Goal: Information Seeking & Learning: Learn about a topic

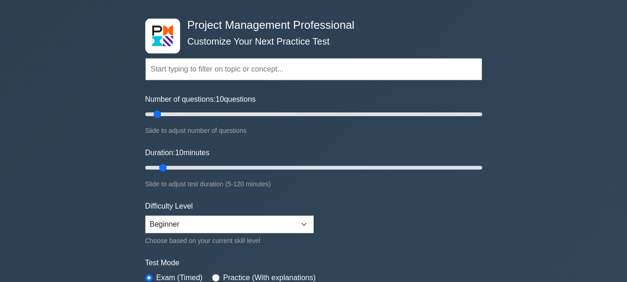
scroll to position [139, 0]
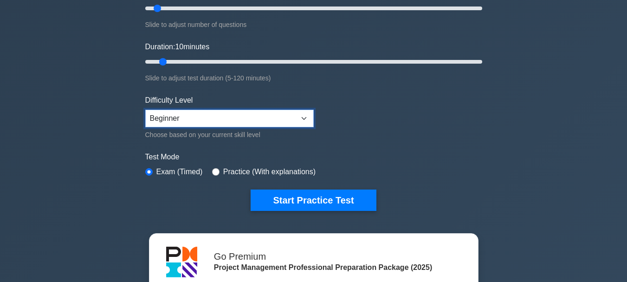
click at [301, 117] on select "Beginner Intermediate Expert" at bounding box center [229, 118] width 168 height 18
select select "expert"
click at [145, 109] on select "Beginner Intermediate Expert" at bounding box center [229, 118] width 168 height 18
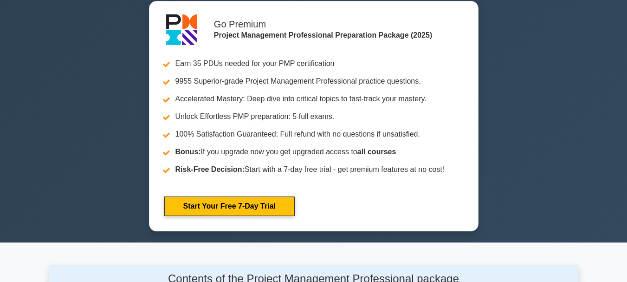
scroll to position [186, 0]
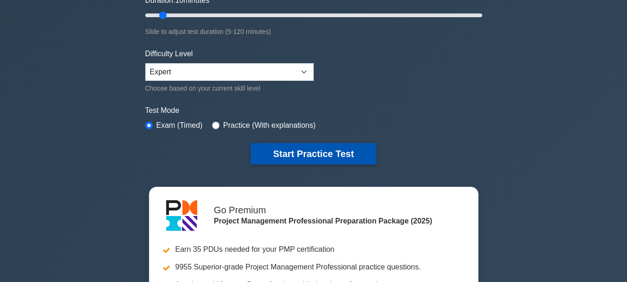
click at [313, 147] on button "Start Practice Test" at bounding box center [312, 153] width 125 height 21
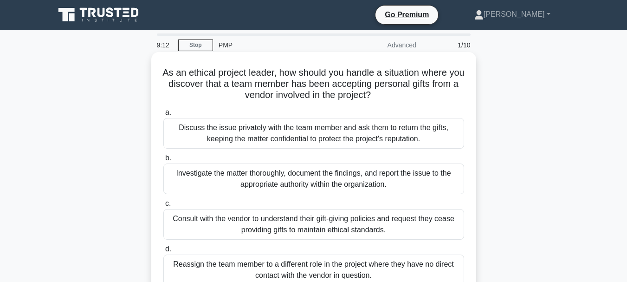
scroll to position [46, 0]
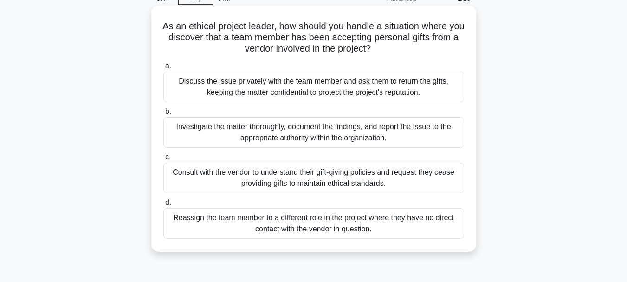
click at [304, 130] on div "Investigate the matter thoroughly, document the findings, and report the issue …" at bounding box center [313, 132] width 301 height 31
click at [163, 115] on input "b. Investigate the matter thoroughly, document the findings, and report the iss…" at bounding box center [163, 112] width 0 height 6
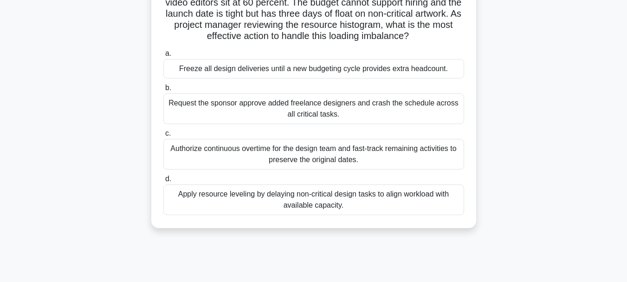
scroll to position [93, 0]
click at [320, 200] on div "Apply resource leveling by delaying non-critical design tasks to align workload…" at bounding box center [313, 199] width 301 height 31
click at [163, 181] on input "d. Apply resource leveling by delaying non-critical design tasks to align workl…" at bounding box center [163, 178] width 0 height 6
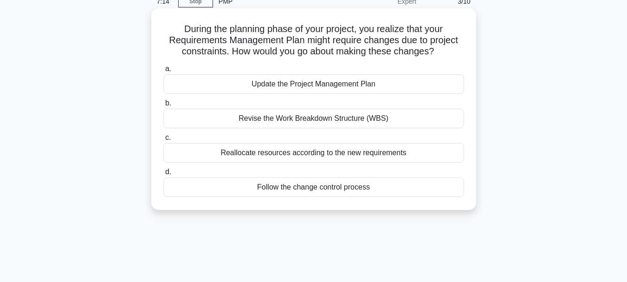
scroll to position [0, 0]
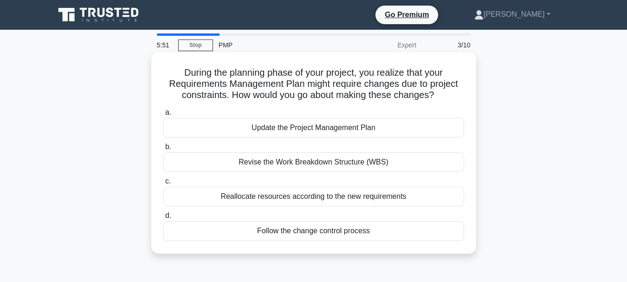
click at [316, 233] on div "Follow the change control process" at bounding box center [313, 230] width 301 height 19
click at [163, 218] on input "d. Follow the change control process" at bounding box center [163, 215] width 0 height 6
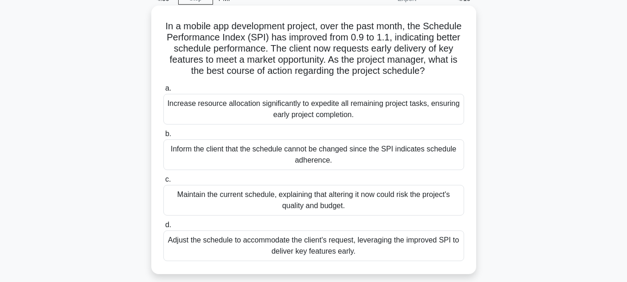
scroll to position [93, 0]
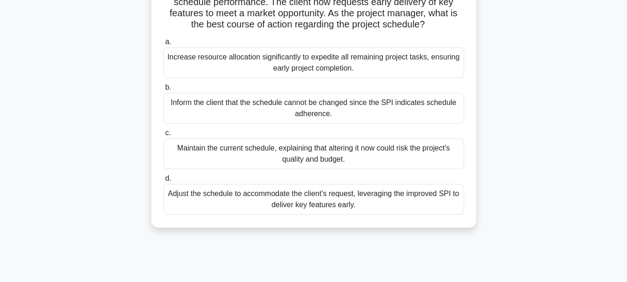
click at [312, 162] on div "Maintain the current schedule, explaining that altering it now could risk the p…" at bounding box center [313, 153] width 301 height 31
click at [263, 169] on div "Maintain the current schedule, explaining that altering it now could risk the p…" at bounding box center [313, 153] width 301 height 31
click at [163, 136] on input "c. Maintain the current schedule, explaining that altering it now could risk th…" at bounding box center [163, 133] width 0 height 6
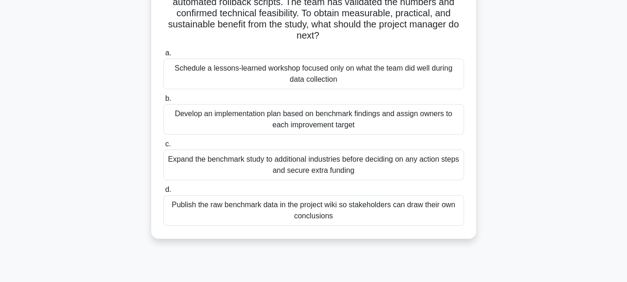
scroll to position [46, 0]
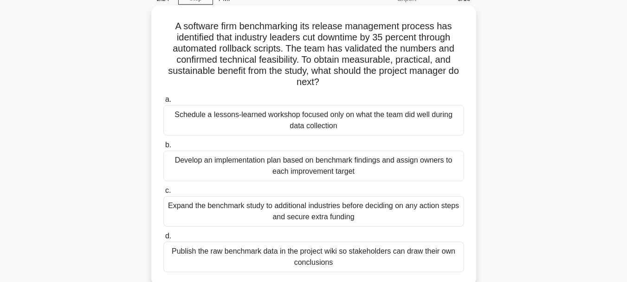
click at [306, 114] on div "Schedule a lessons-learned workshop focused only on what the team did well duri…" at bounding box center [313, 120] width 301 height 31
click at [163, 102] on input "a. Schedule a lessons-learned workshop focused only on what the team did well d…" at bounding box center [163, 99] width 0 height 6
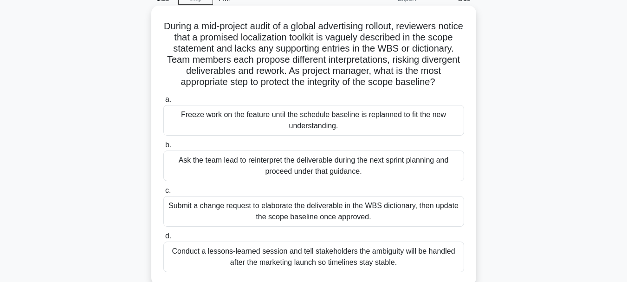
click at [251, 218] on div "Submit a change request to elaborate the deliverable in the WBS dictionary, the…" at bounding box center [313, 211] width 301 height 31
click at [163, 193] on input "c. Submit a change request to elaborate the deliverable in the WBS dictionary, …" at bounding box center [163, 190] width 0 height 6
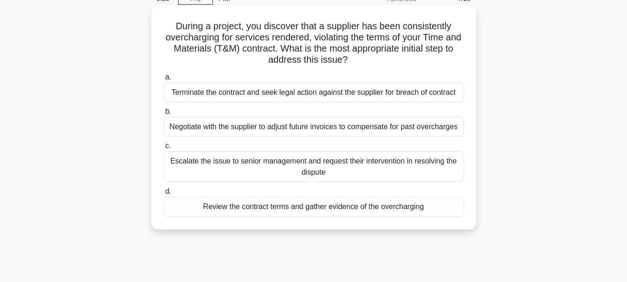
click at [338, 208] on div "Review the contract terms and gather evidence of the overcharging" at bounding box center [313, 206] width 301 height 19
click at [163, 194] on input "d. Review the contract terms and gather evidence of the overcharging" at bounding box center [163, 191] width 0 height 6
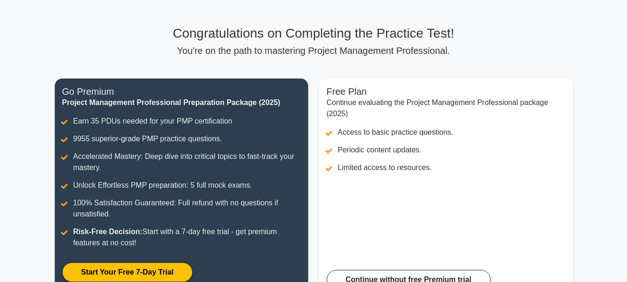
scroll to position [222, 0]
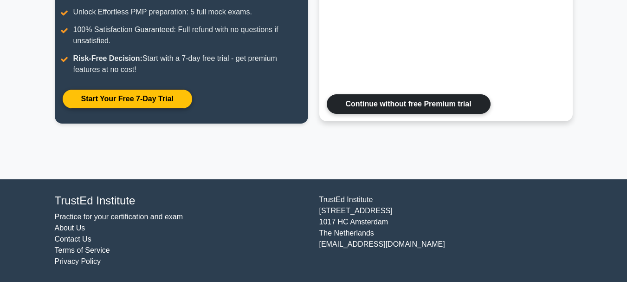
click at [397, 100] on link "Continue without free Premium trial" at bounding box center [409, 103] width 164 height 19
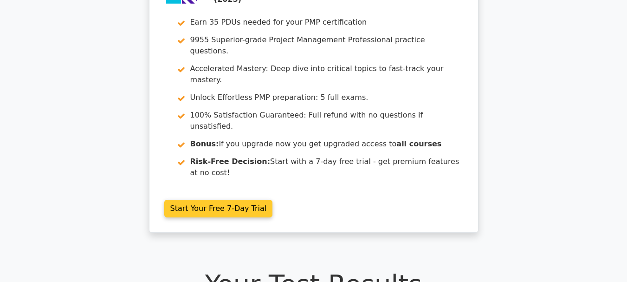
scroll to position [93, 0]
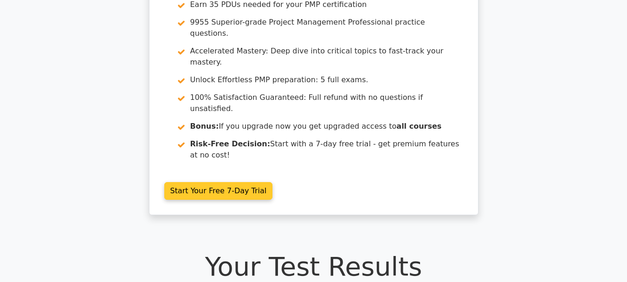
click at [227, 182] on link "Start Your Free 7-Day Trial" at bounding box center [218, 191] width 109 height 18
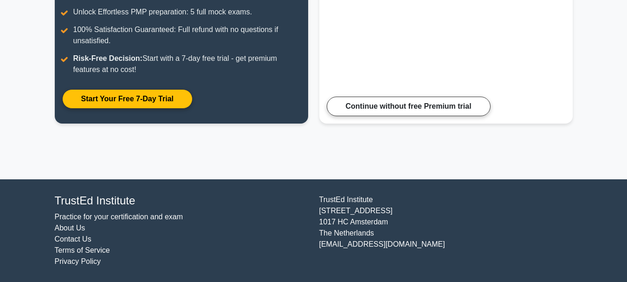
scroll to position [129, 0]
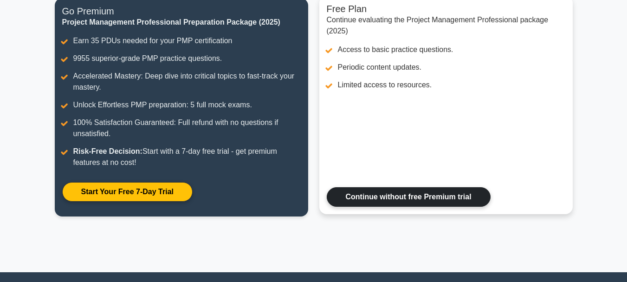
click at [417, 200] on link "Continue without free Premium trial" at bounding box center [409, 196] width 164 height 19
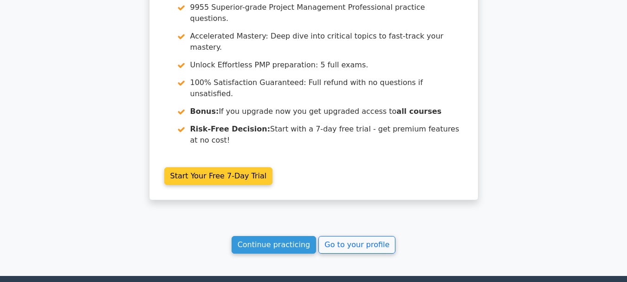
scroll to position [881, 0]
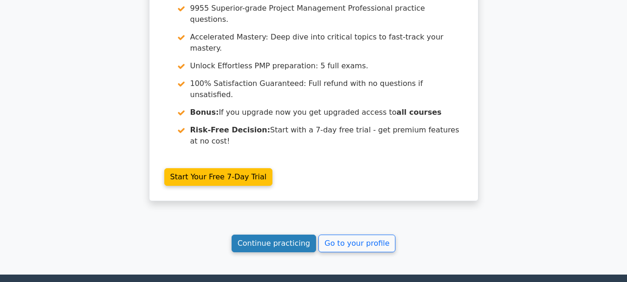
click at [291, 234] on link "Continue practicing" at bounding box center [273, 243] width 85 height 18
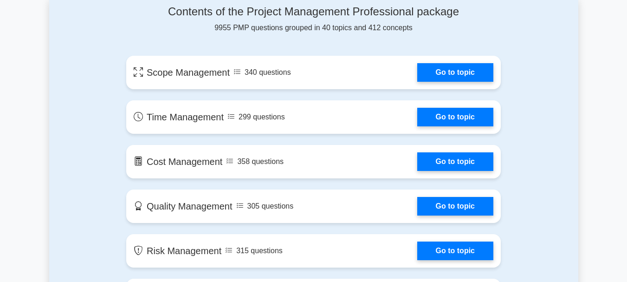
scroll to position [649, 0]
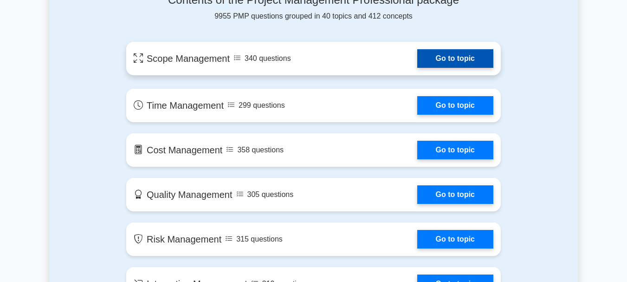
click at [460, 59] on link "Go to topic" at bounding box center [455, 58] width 76 height 19
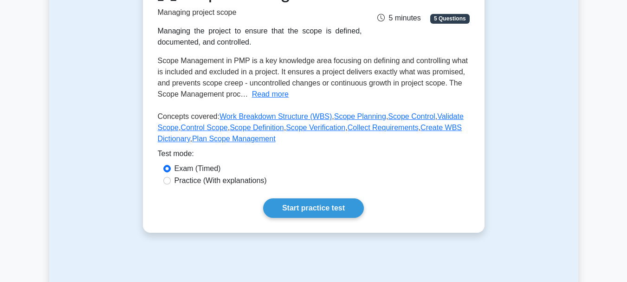
scroll to position [186, 0]
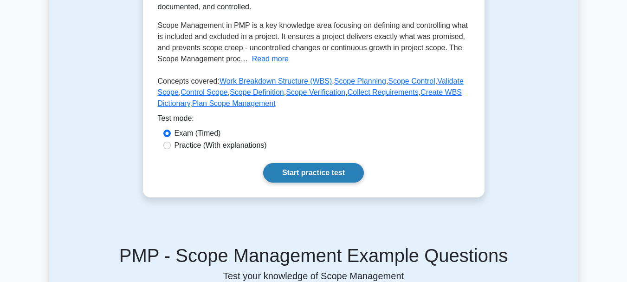
click at [314, 175] on link "Start practice test" at bounding box center [313, 172] width 101 height 19
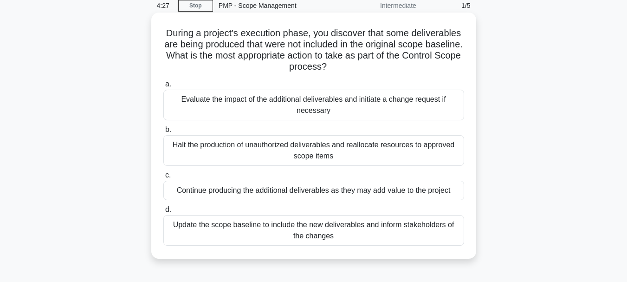
scroll to position [93, 0]
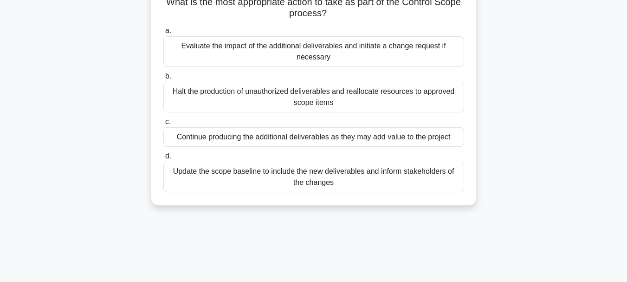
click at [317, 47] on div "Evaluate the impact of the additional deliverables and initiate a change reques…" at bounding box center [313, 51] width 301 height 31
click at [163, 34] on input "a. Evaluate the impact of the additional deliverables and initiate a change req…" at bounding box center [163, 31] width 0 height 6
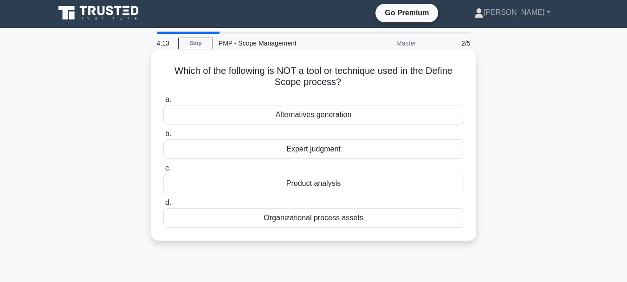
scroll to position [0, 0]
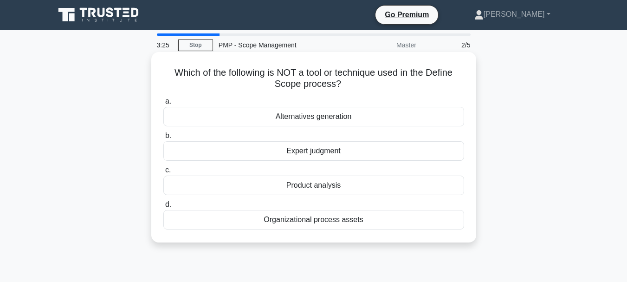
click at [335, 117] on div "Alternatives generation" at bounding box center [313, 116] width 301 height 19
click at [163, 104] on input "a. Alternatives generation" at bounding box center [163, 101] width 0 height 6
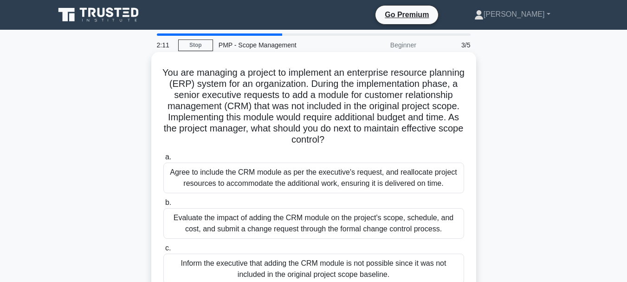
click at [251, 217] on div "Evaluate the impact of adding the CRM module on the project's scope, schedule, …" at bounding box center [313, 223] width 301 height 31
click at [163, 205] on input "b. Evaluate the impact of adding the CRM module on the project's scope, schedul…" at bounding box center [163, 202] width 0 height 6
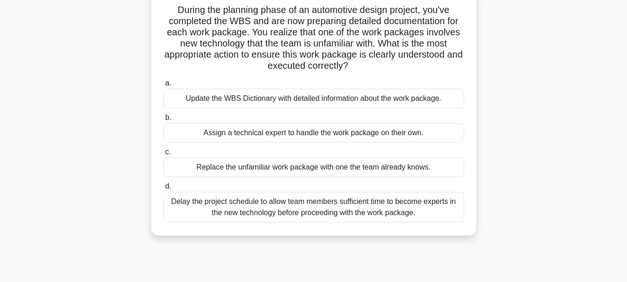
scroll to position [46, 0]
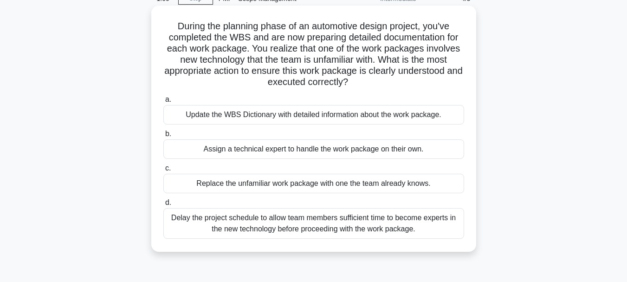
click at [300, 115] on div "Update the WBS Dictionary with detailed information about the work package." at bounding box center [313, 114] width 301 height 19
click at [163, 102] on input "a. Update the WBS Dictionary with detailed information about the work package." at bounding box center [163, 99] width 0 height 6
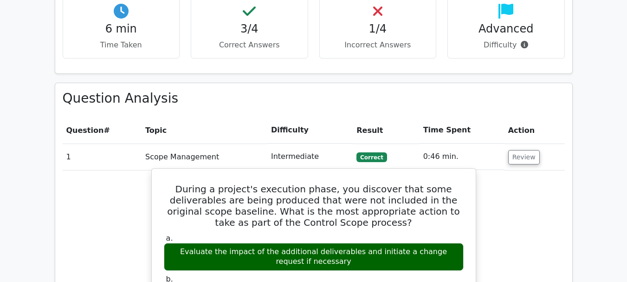
scroll to position [603, 0]
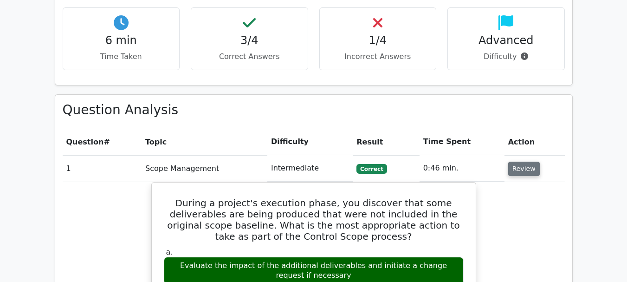
click at [512, 161] on button "Review" at bounding box center [524, 168] width 32 height 14
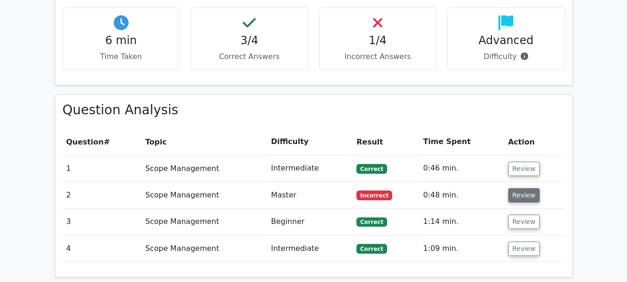
click at [522, 188] on button "Review" at bounding box center [524, 195] width 32 height 14
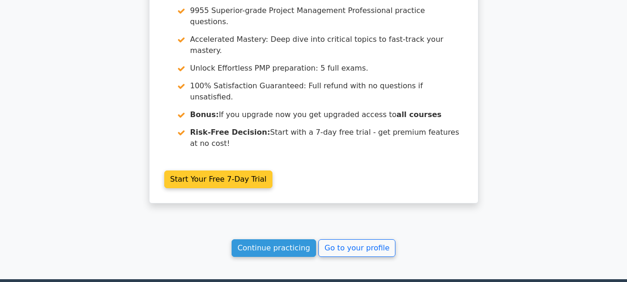
scroll to position [1385, 0]
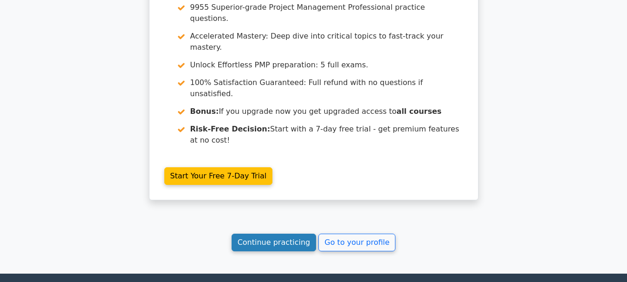
click at [276, 233] on link "Continue practicing" at bounding box center [273, 242] width 85 height 18
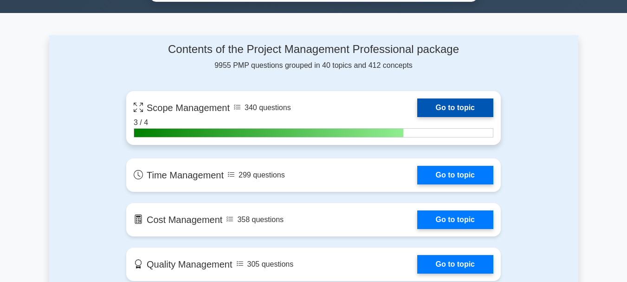
scroll to position [649, 0]
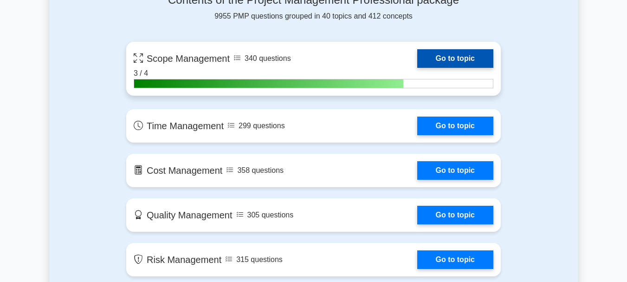
click at [460, 59] on link "Go to topic" at bounding box center [455, 58] width 76 height 19
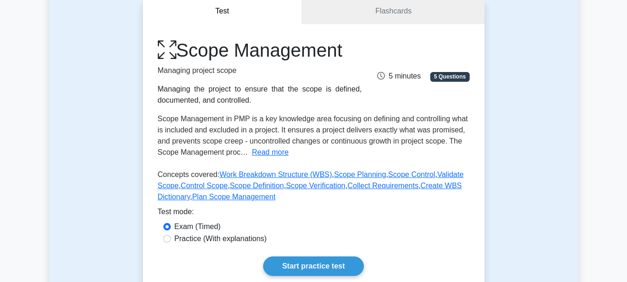
scroll to position [186, 0]
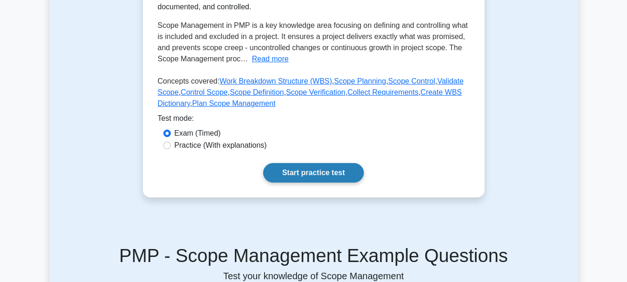
click at [313, 170] on link "Start practice test" at bounding box center [313, 172] width 101 height 19
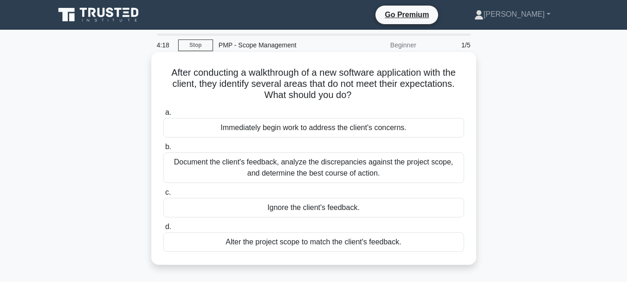
click at [327, 166] on div "Document the client's feedback, analyze the discrepancies against the project s…" at bounding box center [313, 167] width 301 height 31
click at [220, 165] on div "Document the client's feedback, analyze the discrepancies against the project s…" at bounding box center [313, 167] width 301 height 31
click at [163, 150] on input "b. Document the client's feedback, analyze the discrepancies against the projec…" at bounding box center [163, 147] width 0 height 6
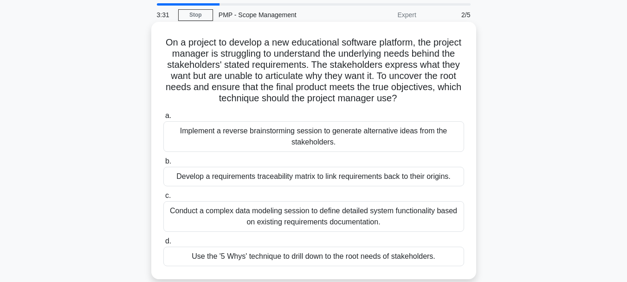
scroll to position [46, 0]
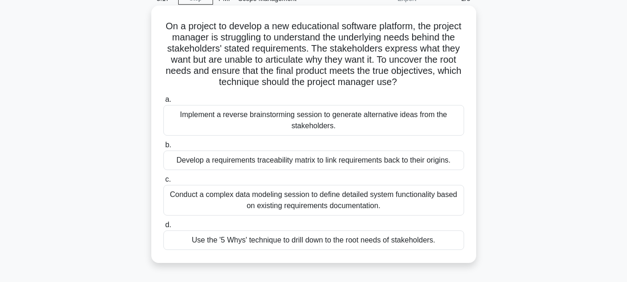
click at [320, 199] on div "Conduct a complex data modeling session to define detailed system functionality…" at bounding box center [313, 200] width 301 height 31
click at [163, 182] on input "c. Conduct a complex data modeling session to define detailed system functional…" at bounding box center [163, 179] width 0 height 6
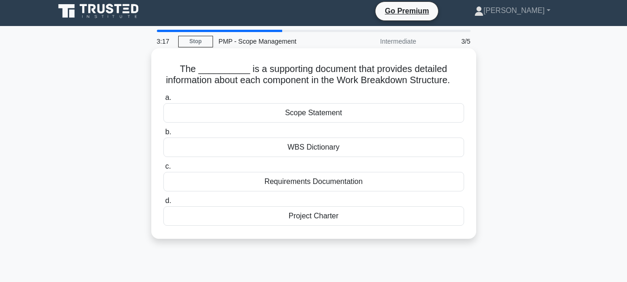
scroll to position [0, 0]
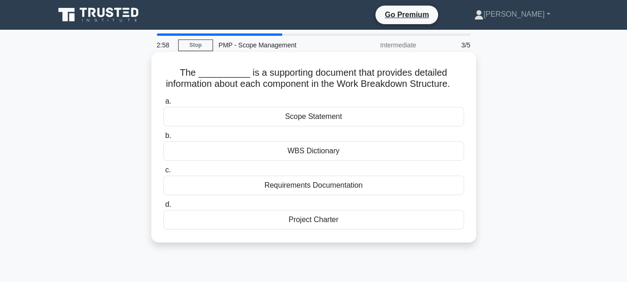
click at [316, 160] on div "WBS Dictionary" at bounding box center [313, 150] width 301 height 19
click at [163, 139] on input "b. WBS Dictionary" at bounding box center [163, 136] width 0 height 6
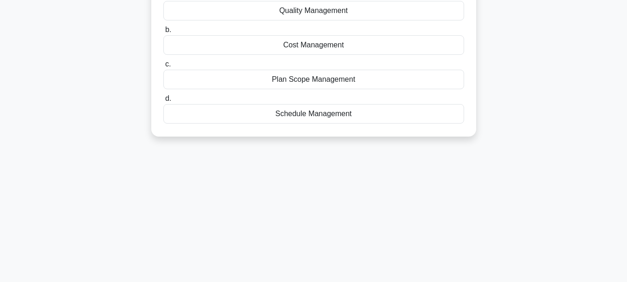
scroll to position [139, 0]
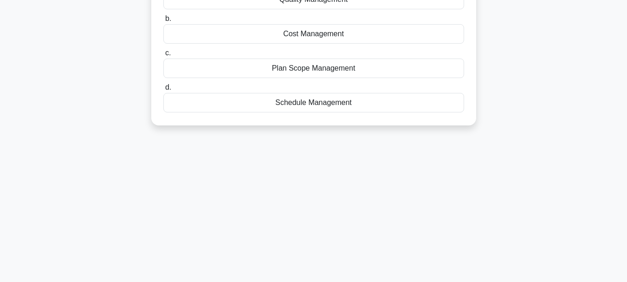
click at [326, 70] on div "Plan Scope Management" at bounding box center [313, 67] width 301 height 19
click at [163, 56] on input "c. Plan Scope Management" at bounding box center [163, 53] width 0 height 6
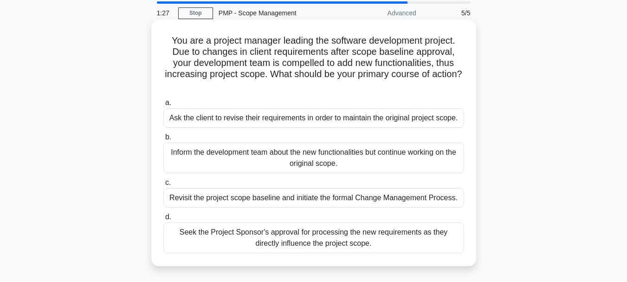
scroll to position [93, 0]
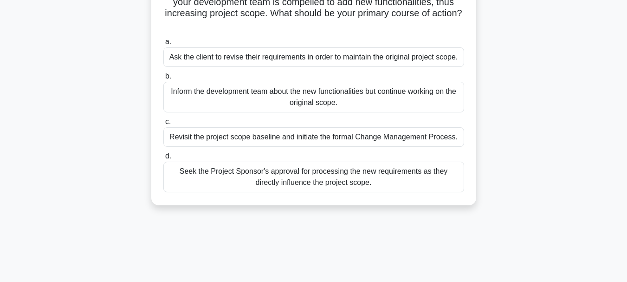
click at [300, 140] on div "Revisit the project scope baseline and initiate the formal Change Management Pr…" at bounding box center [313, 136] width 301 height 19
click at [163, 125] on input "c. Revisit the project scope baseline and initiate the formal Change Management…" at bounding box center [163, 122] width 0 height 6
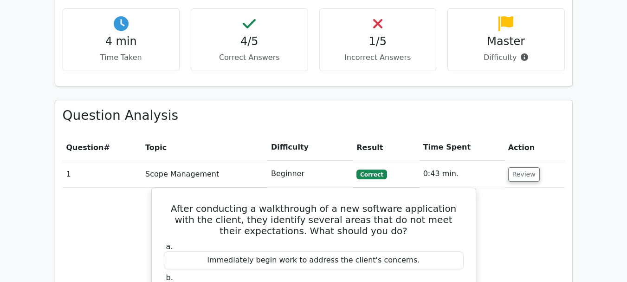
scroll to position [603, 0]
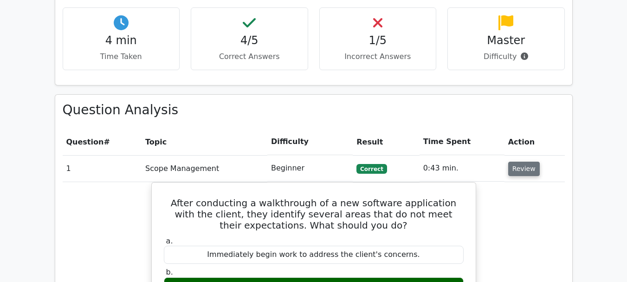
click at [519, 161] on button "Review" at bounding box center [524, 168] width 32 height 14
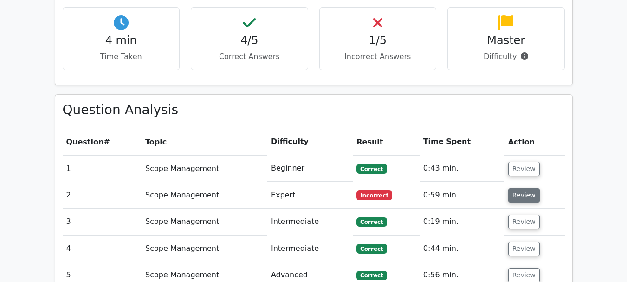
click at [526, 188] on button "Review" at bounding box center [524, 195] width 32 height 14
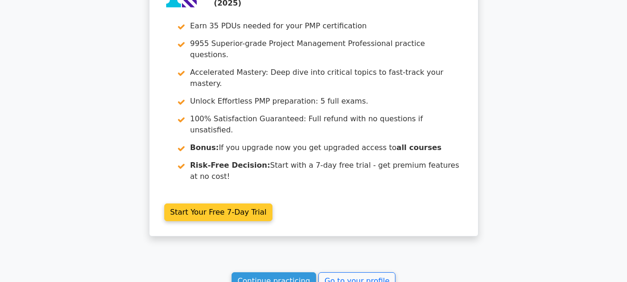
scroll to position [1514, 0]
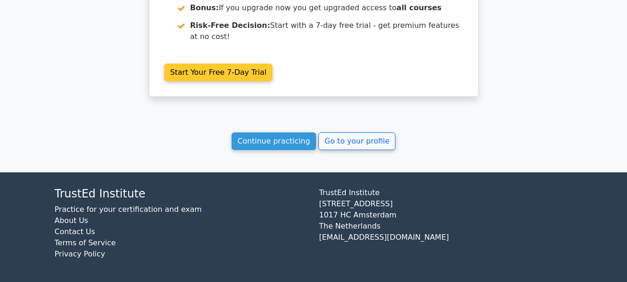
scroll to position [1027, 0]
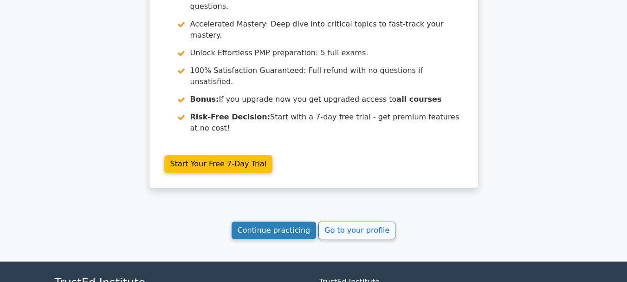
click at [292, 221] on link "Continue practicing" at bounding box center [273, 230] width 85 height 18
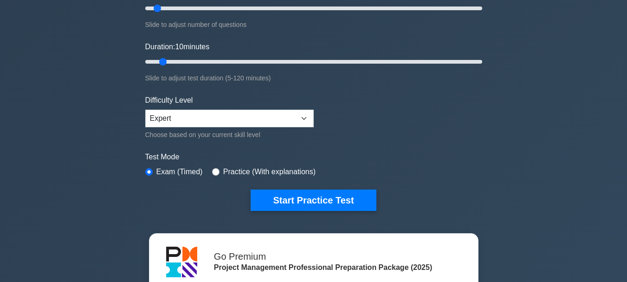
click at [145, 109] on select "Beginner Intermediate Expert" at bounding box center [229, 118] width 168 height 18
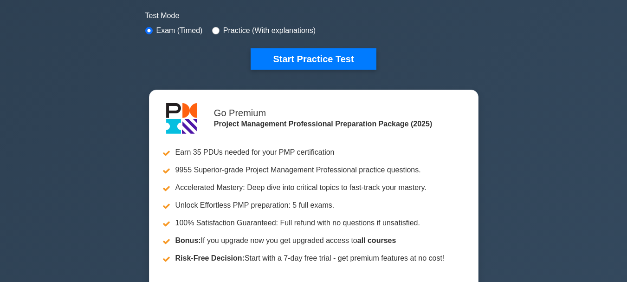
scroll to position [232, 0]
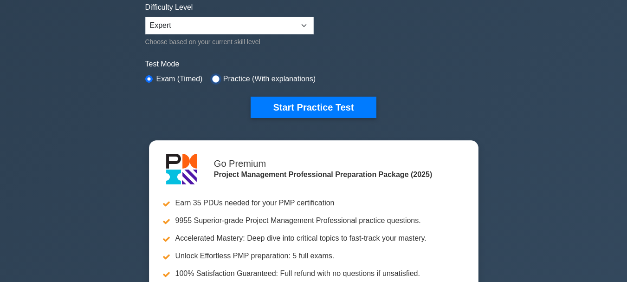
click at [212, 80] on input "radio" at bounding box center [215, 78] width 7 height 7
radio input "true"
click at [147, 77] on input "radio" at bounding box center [148, 78] width 7 height 7
radio input "true"
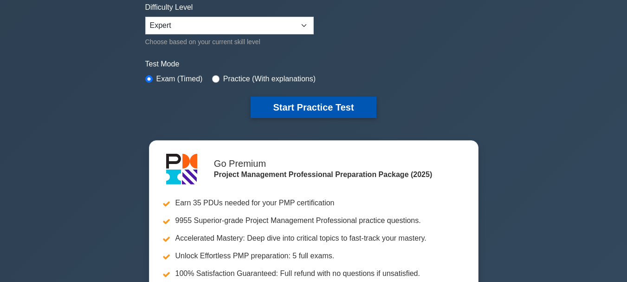
click at [293, 113] on button "Start Practice Test" at bounding box center [312, 106] width 125 height 21
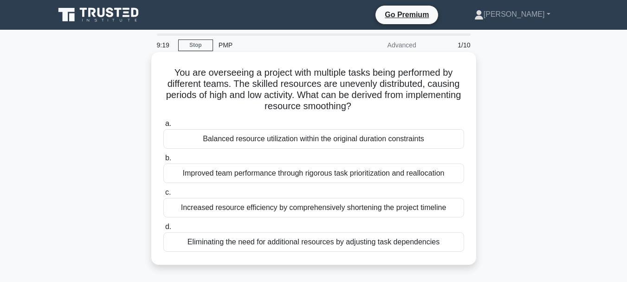
click at [259, 138] on div "Balanced resource utilization within the original duration constraints" at bounding box center [313, 138] width 301 height 19
click at [163, 127] on input "a. Balanced resource utilization within the original duration constraints" at bounding box center [163, 124] width 0 height 6
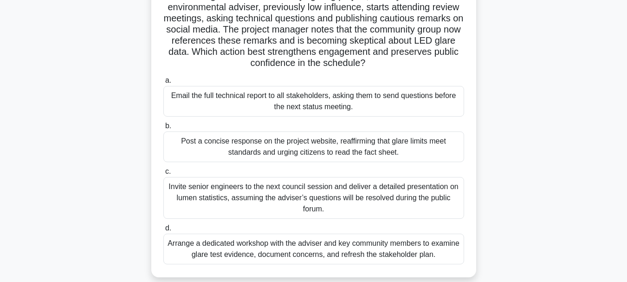
scroll to position [93, 0]
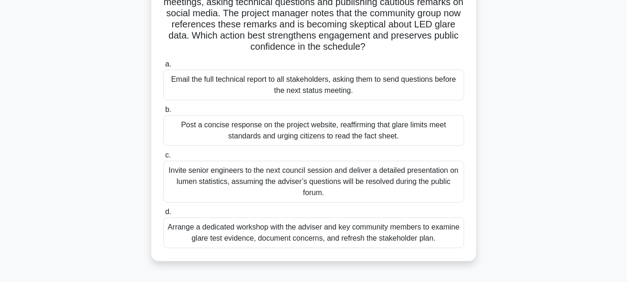
click at [312, 233] on div "Arrange a dedicated workshop with the adviser and key community members to exam…" at bounding box center [313, 232] width 301 height 31
click at [163, 215] on input "d. Arrange a dedicated workshop with the adviser and key community members to e…" at bounding box center [163, 212] width 0 height 6
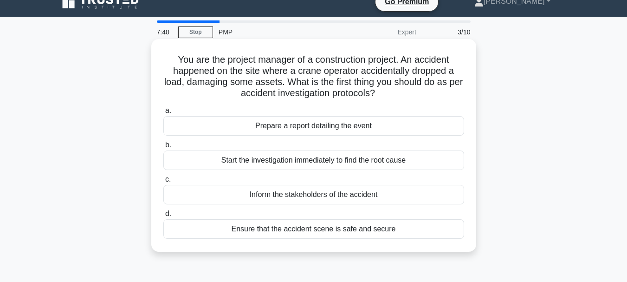
scroll to position [0, 0]
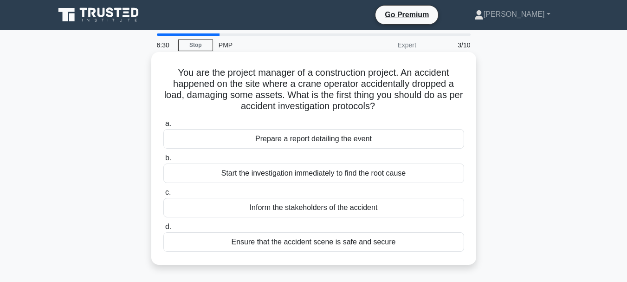
click at [322, 139] on div "Prepare a report detailing the event" at bounding box center [313, 138] width 301 height 19
click at [163, 127] on input "a. Prepare a report detailing the event" at bounding box center [163, 124] width 0 height 6
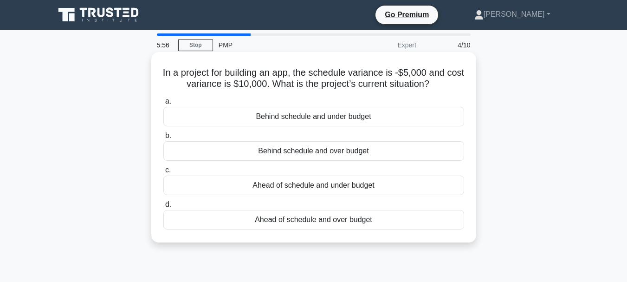
click at [355, 118] on div "Behind schedule and under budget" at bounding box center [313, 116] width 301 height 19
click at [163, 104] on input "a. Behind schedule and under budget" at bounding box center [163, 101] width 0 height 6
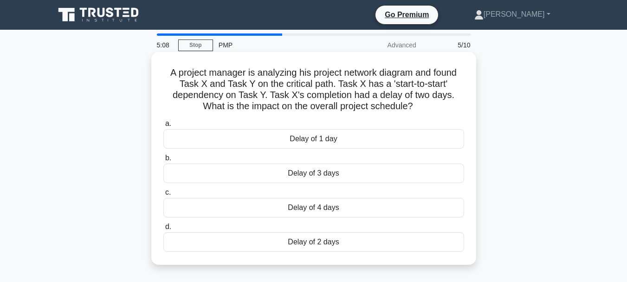
click at [319, 240] on div "Delay of 2 days" at bounding box center [313, 241] width 301 height 19
click at [163, 230] on input "[PERSON_NAME] of 2 days" at bounding box center [163, 227] width 0 height 6
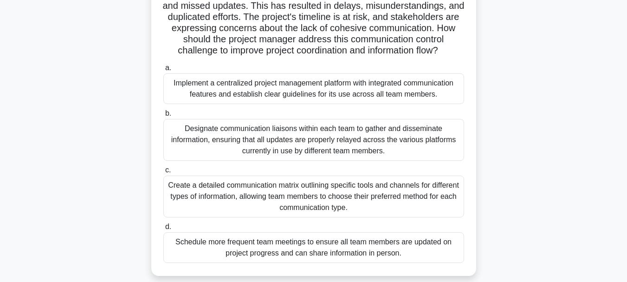
scroll to position [139, 0]
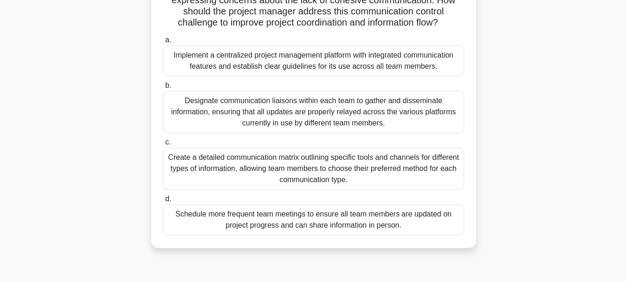
click at [285, 73] on div "Implement a centralized project management platform with integrated communicati…" at bounding box center [313, 60] width 301 height 31
click at [163, 43] on input "a. Implement a centralized project management platform with integrated communic…" at bounding box center [163, 40] width 0 height 6
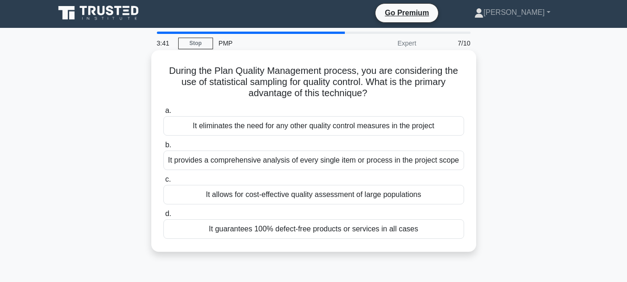
scroll to position [0, 0]
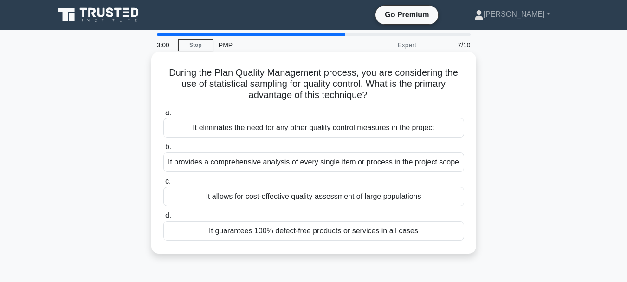
click at [309, 133] on div "It eliminates the need for any other quality control measures in the project" at bounding box center [313, 127] width 301 height 19
click at [163, 115] on input "a. It eliminates the need for any other quality control measures in the project" at bounding box center [163, 112] width 0 height 6
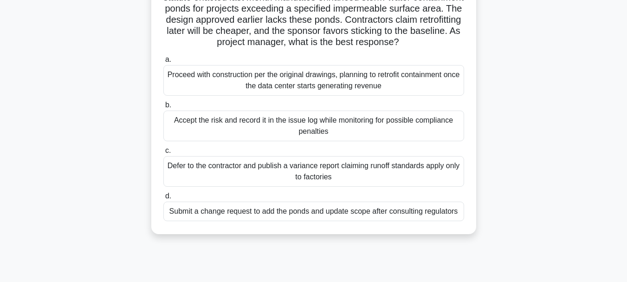
scroll to position [93, 0]
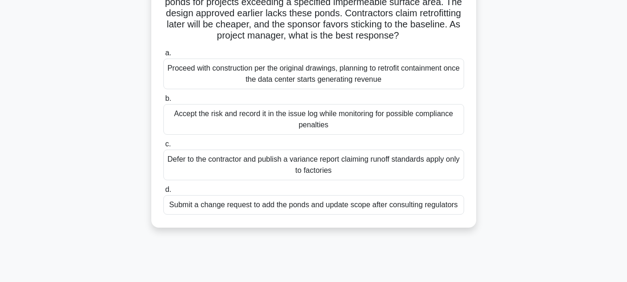
click at [342, 214] on div "Submit a change request to add the ponds and update scope after consulting regu…" at bounding box center [313, 204] width 301 height 19
click at [163, 192] on input "d. Submit a change request to add the ponds and update scope after consulting r…" at bounding box center [163, 189] width 0 height 6
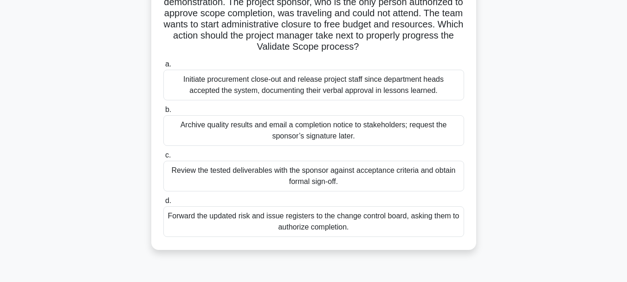
click at [304, 181] on div "Review the tested deliverables with the sponsor against acceptance criteria and…" at bounding box center [313, 175] width 301 height 31
click at [163, 158] on input "c. Review the tested deliverables with the sponsor against acceptance criteria …" at bounding box center [163, 155] width 0 height 6
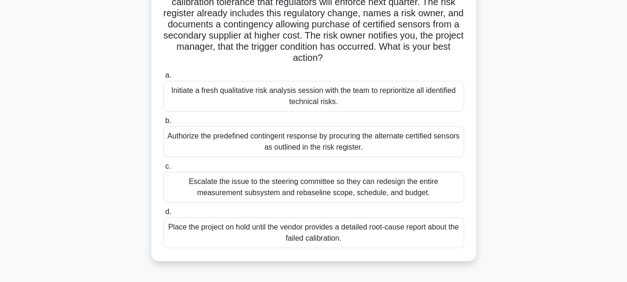
click at [270, 144] on div "Authorize the predefined contingent response by procuring the alternate certifi…" at bounding box center [313, 141] width 301 height 31
click at [163, 124] on input "b. Authorize the predefined contingent response by procuring the alternate cert…" at bounding box center [163, 121] width 0 height 6
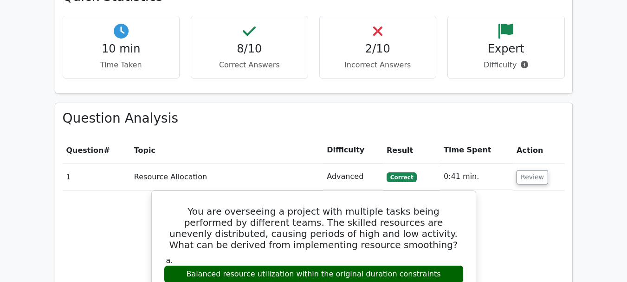
scroll to position [742, 0]
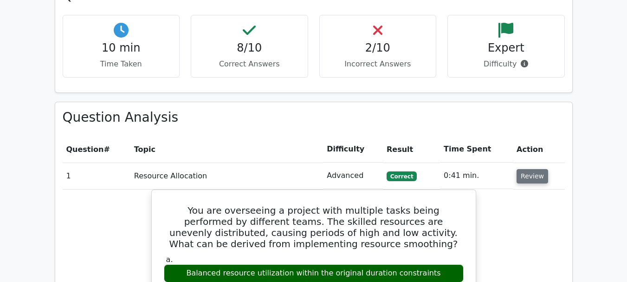
click at [540, 169] on button "Review" at bounding box center [532, 176] width 32 height 14
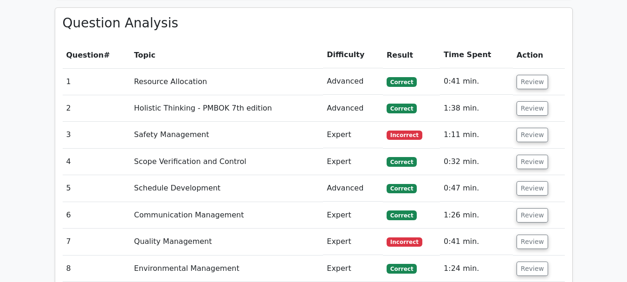
scroll to position [835, 0]
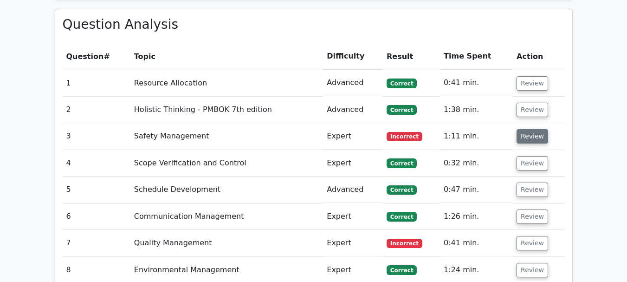
click at [531, 129] on button "Review" at bounding box center [532, 136] width 32 height 14
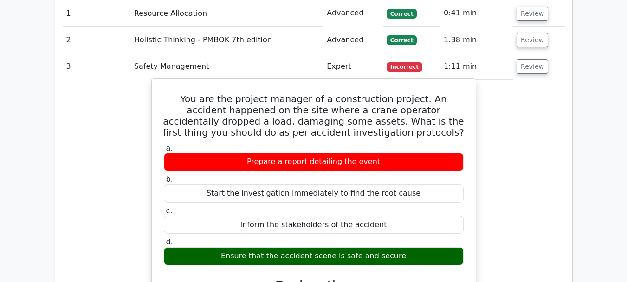
scroll to position [881, 0]
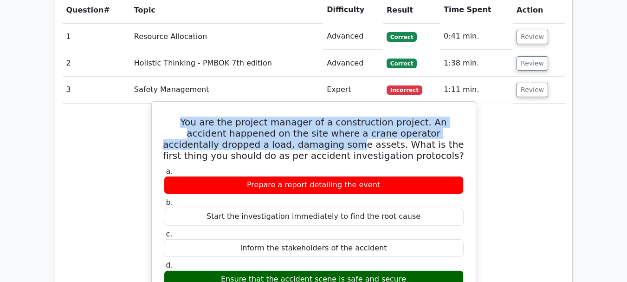
drag, startPoint x: 175, startPoint y: 80, endPoint x: 256, endPoint y: 100, distance: 83.2
click at [256, 116] on h5 "You are the project manager of a construction project. An accident happened on …" at bounding box center [313, 138] width 301 height 45
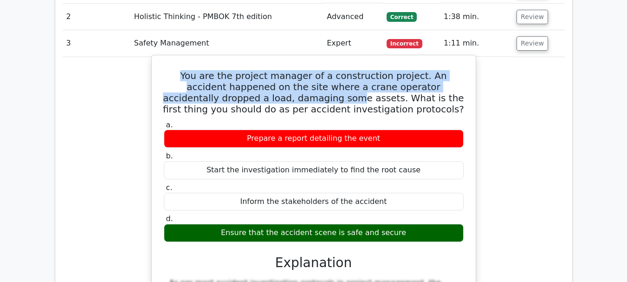
drag, startPoint x: 232, startPoint y: 188, endPoint x: 405, endPoint y: 192, distance: 173.0
click at [405, 224] on div "Ensure that the accident scene is safe and secure" at bounding box center [314, 233] width 300 height 18
drag, startPoint x: 175, startPoint y: 35, endPoint x: 408, endPoint y: 193, distance: 281.7
click at [408, 193] on div "You are the project manager of a construction project. An accident happened on …" at bounding box center [313, 238] width 316 height 359
copy div "You are the project manager of a construction project. An accident happened on …"
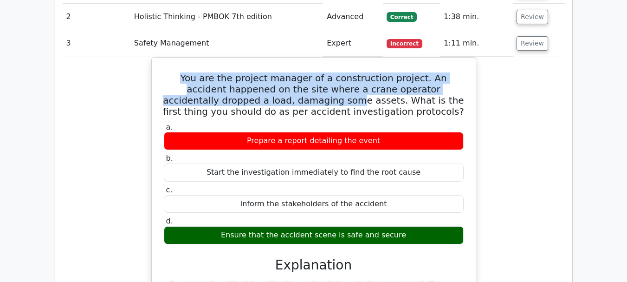
click at [487, 139] on div "You are the project manager of a construction project. An accident happened on …" at bounding box center [314, 246] width 502 height 378
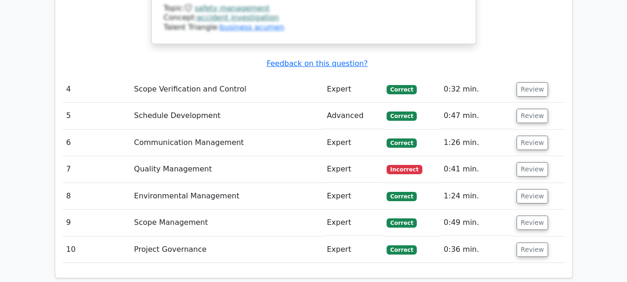
scroll to position [1299, 0]
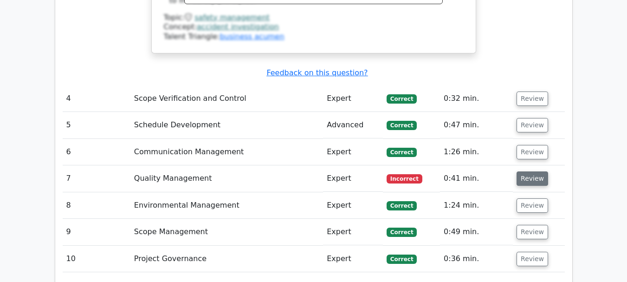
click at [529, 171] on button "Review" at bounding box center [532, 178] width 32 height 14
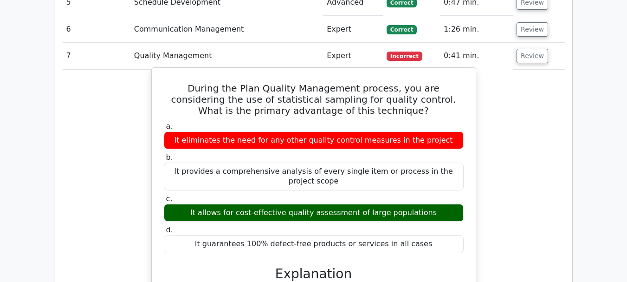
scroll to position [1391, 0]
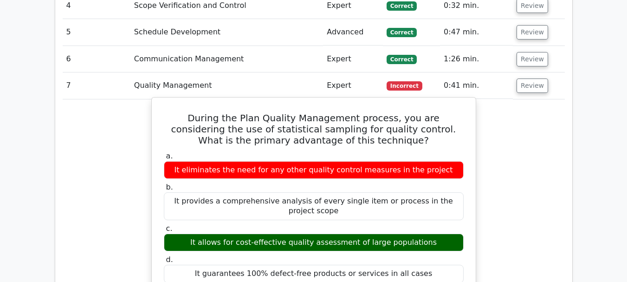
drag, startPoint x: 168, startPoint y: 71, endPoint x: 447, endPoint y: 221, distance: 316.4
copy div "During the Plan Quality Management process, you are considering the use of stat…"
